Goal: Task Accomplishment & Management: Manage account settings

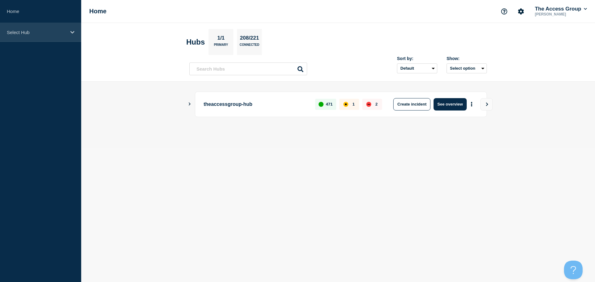
click at [62, 35] on p "Select Hub" at bounding box center [37, 32] width 60 height 5
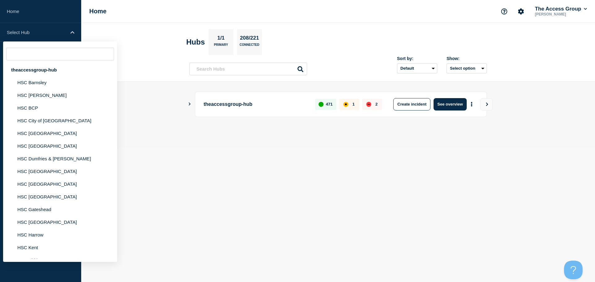
click at [46, 55] on input "text" at bounding box center [60, 54] width 108 height 13
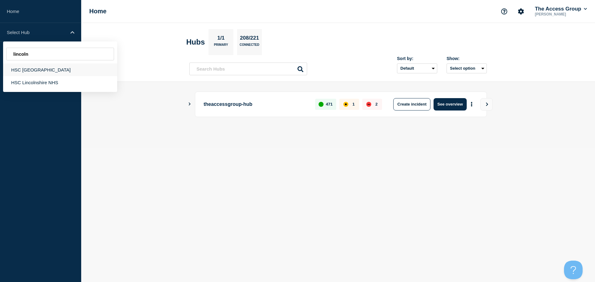
type input "lincoln"
click at [38, 72] on div "HSC [GEOGRAPHIC_DATA]" at bounding box center [60, 70] width 114 height 13
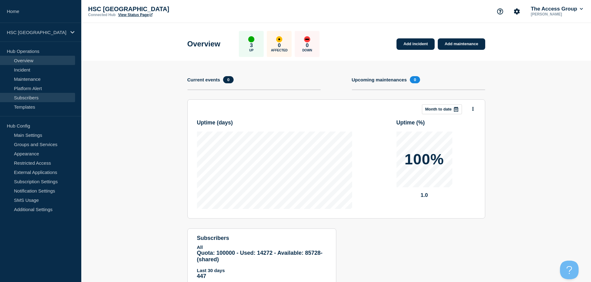
click at [28, 100] on link "Subscribers" at bounding box center [37, 97] width 75 height 9
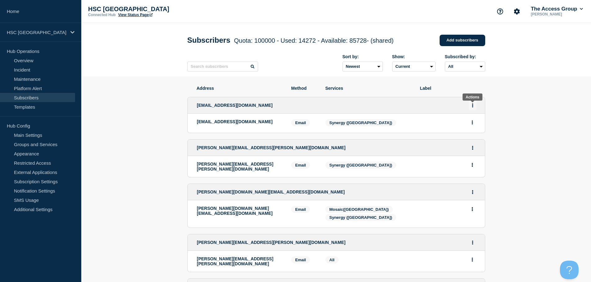
click at [471, 108] on button "Actions" at bounding box center [472, 106] width 8 height 10
click at [473, 134] on button "Delete" at bounding box center [473, 131] width 12 height 5
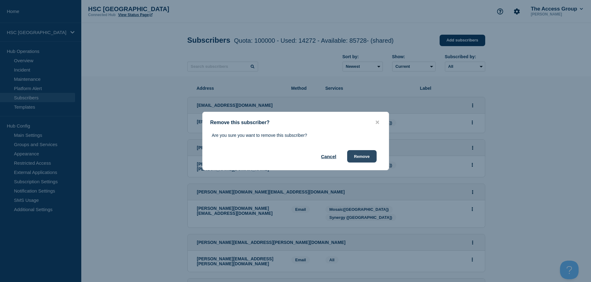
click at [361, 156] on button "Remove" at bounding box center [361, 156] width 29 height 12
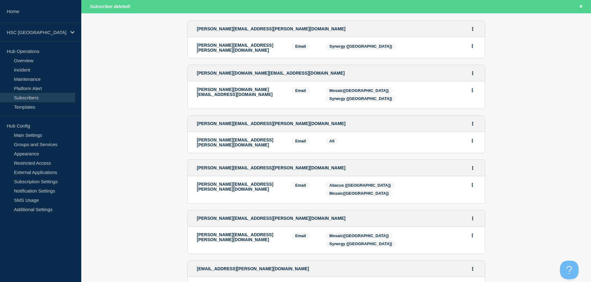
scroll to position [93, 0]
